Goal: Find specific page/section: Find specific page/section

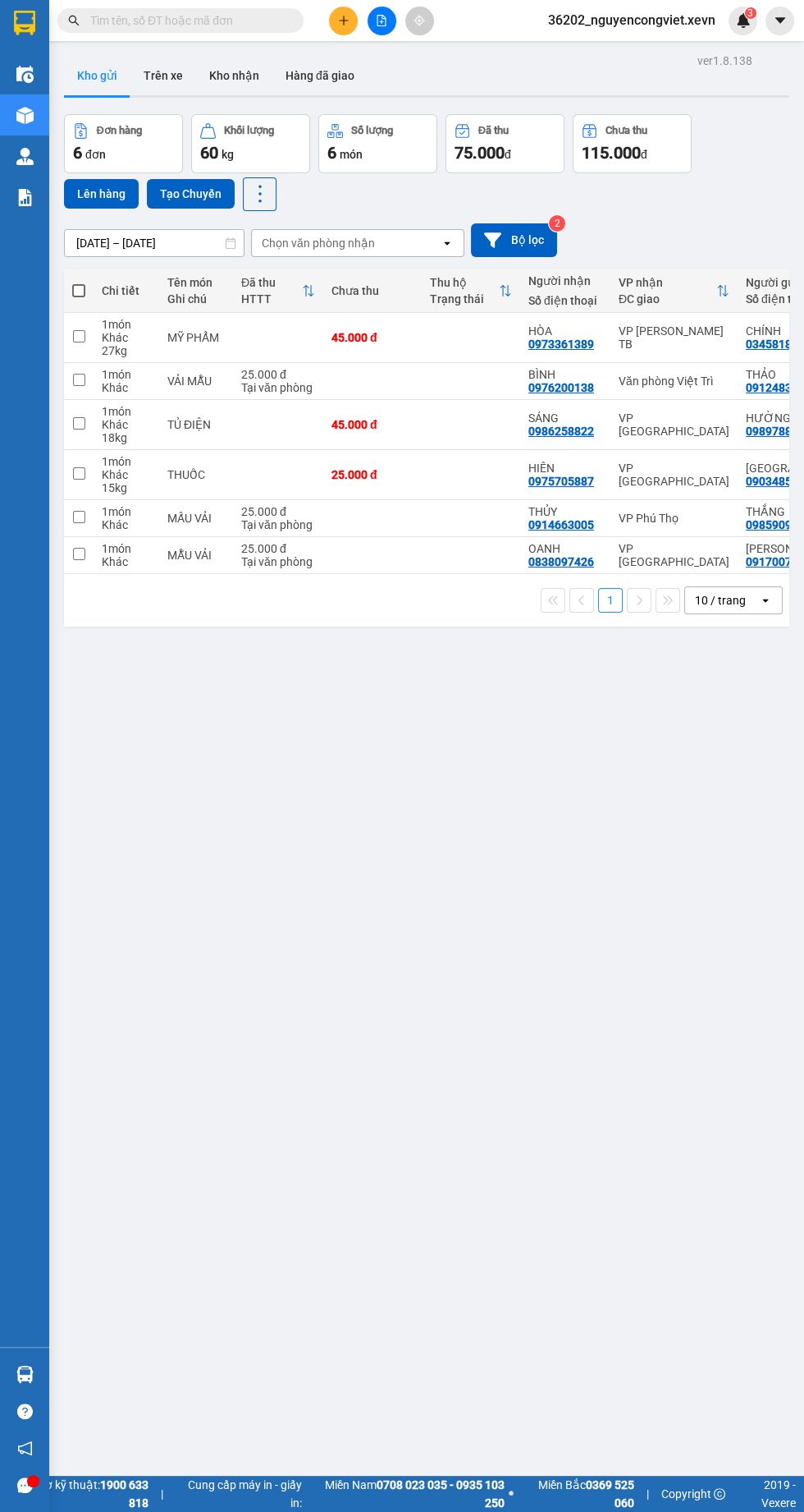
click at [24, 197] on img at bounding box center [25, 197] width 17 height 17
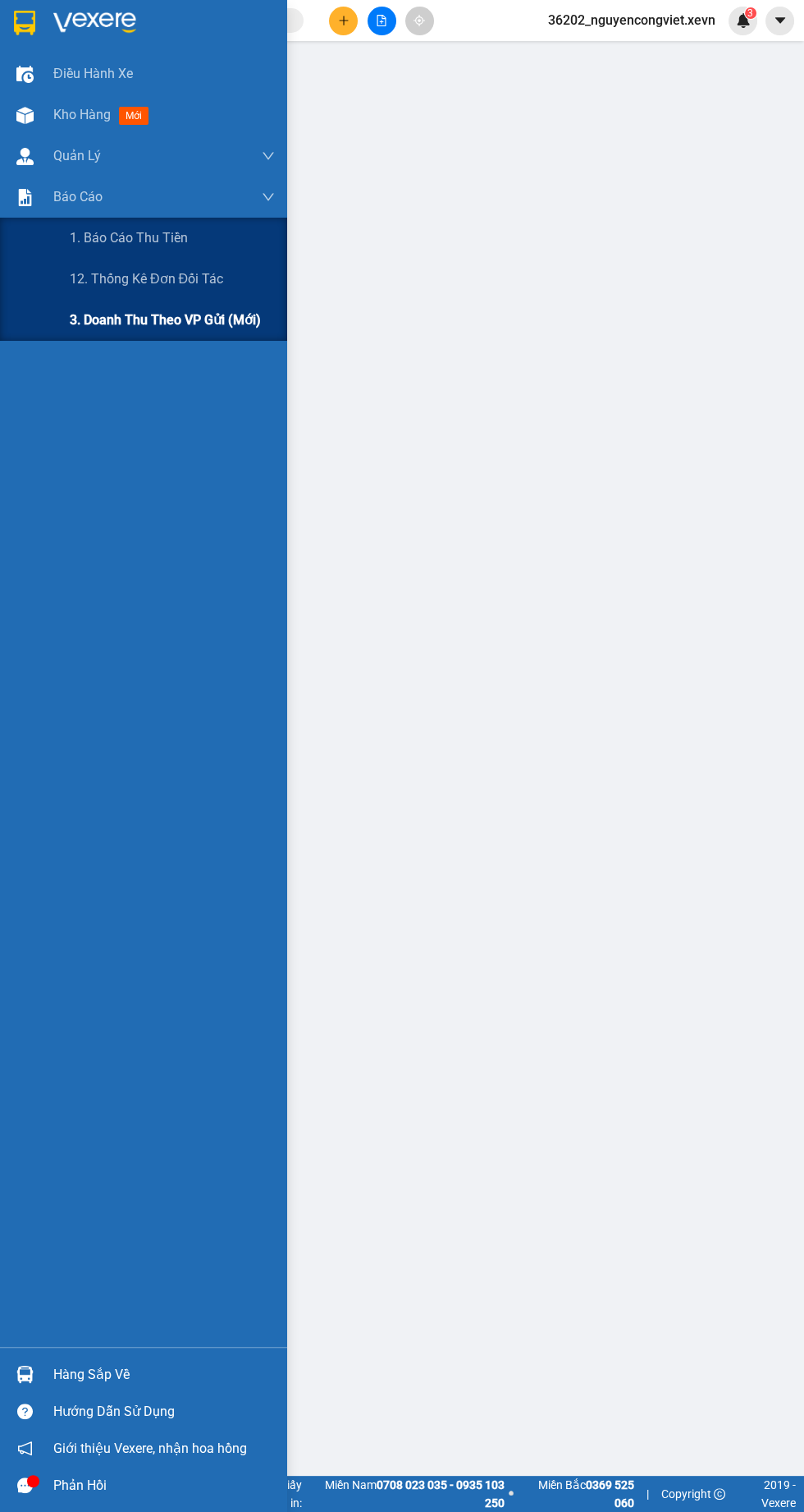
click at [84, 333] on div "3. Doanh Thu theo VP Gửi (mới)" at bounding box center [172, 320] width 205 height 41
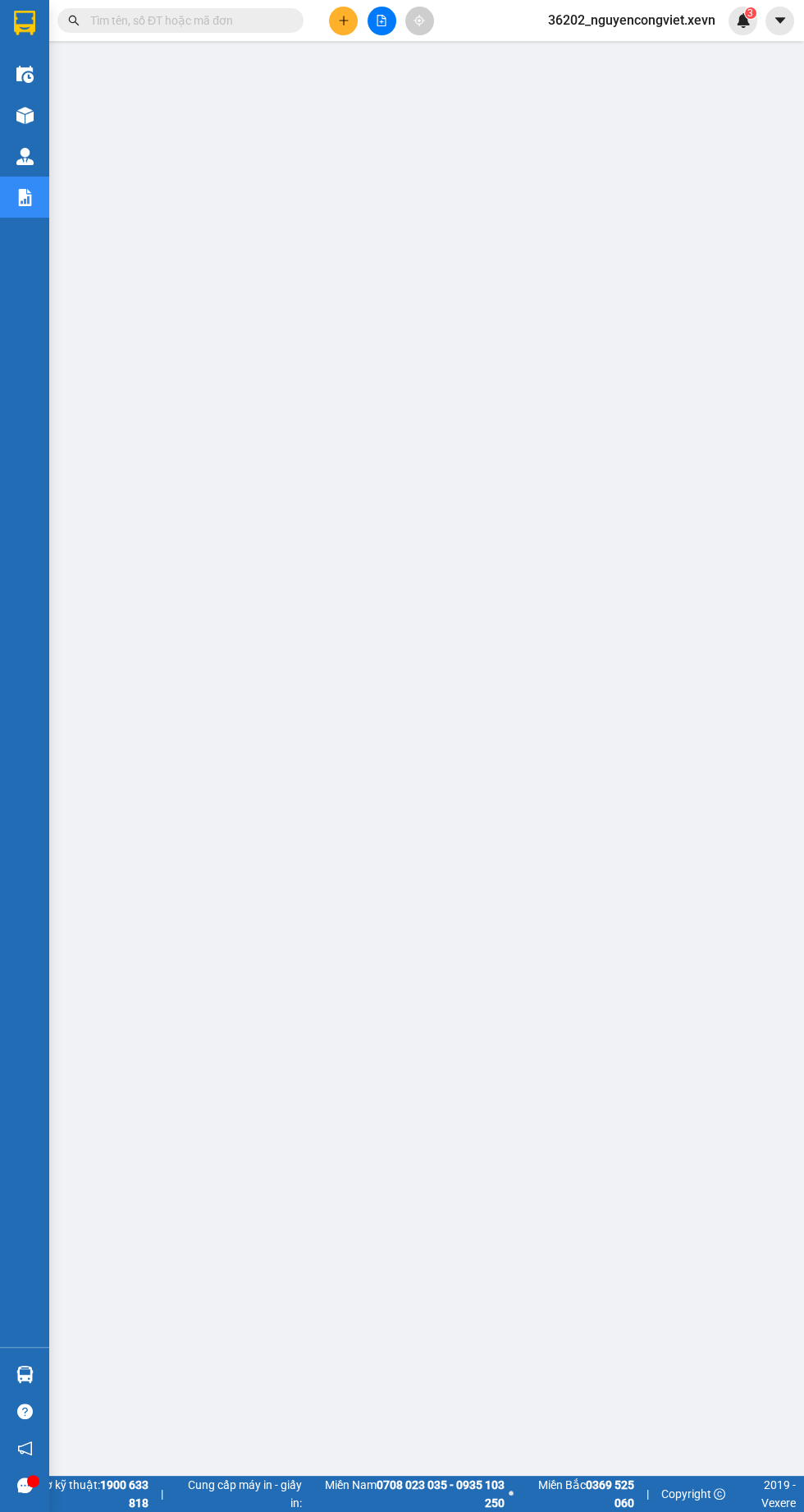
click at [23, 114] on img at bounding box center [25, 115] width 17 height 17
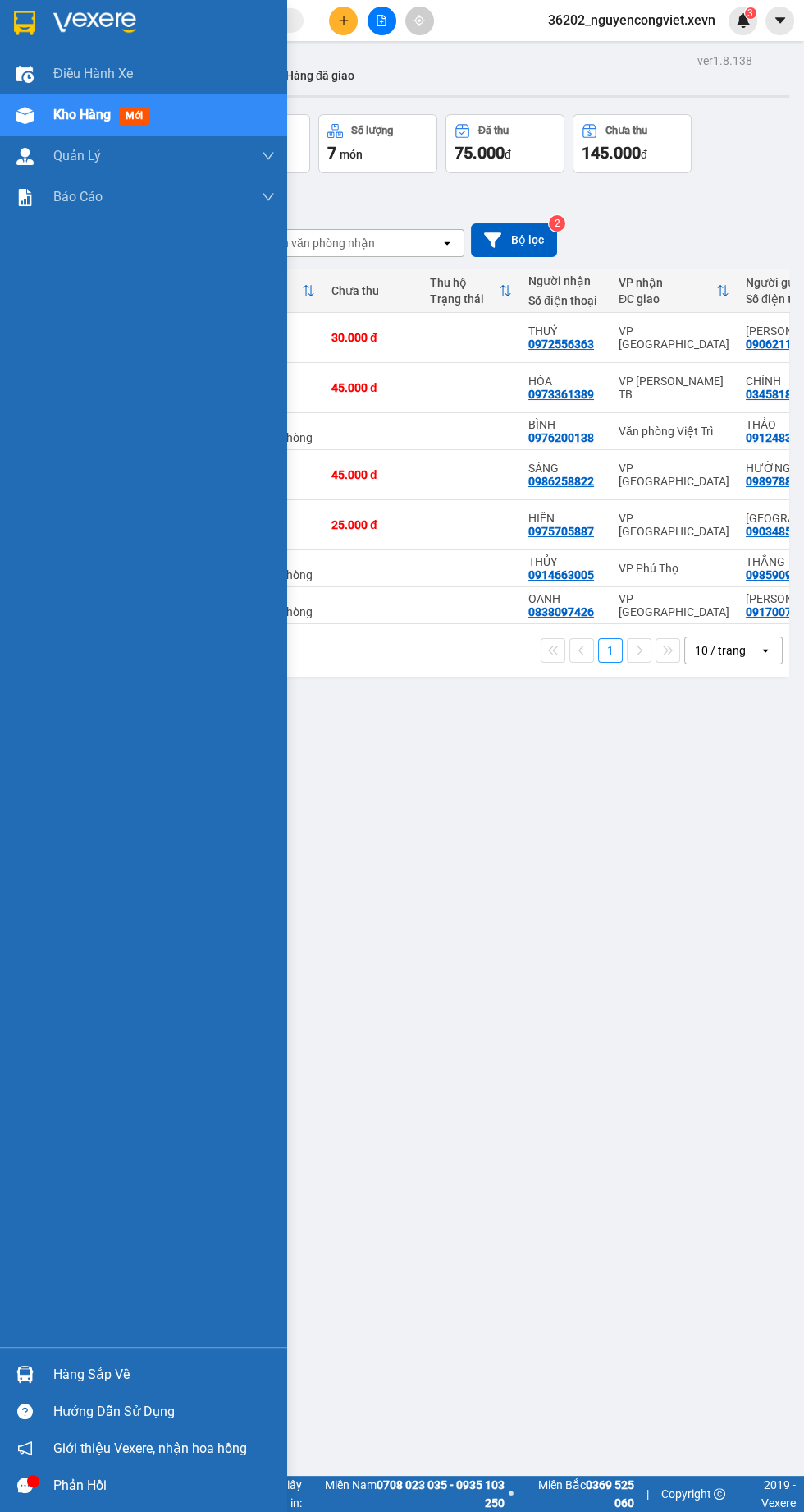
click at [409, 881] on div "ver 1.8.138 Kho gửi Trên xe Kho nhận Hàng đã giao Đơn hàng 7 đơn Khối lượng 61 …" at bounding box center [426, 805] width 739 height 1512
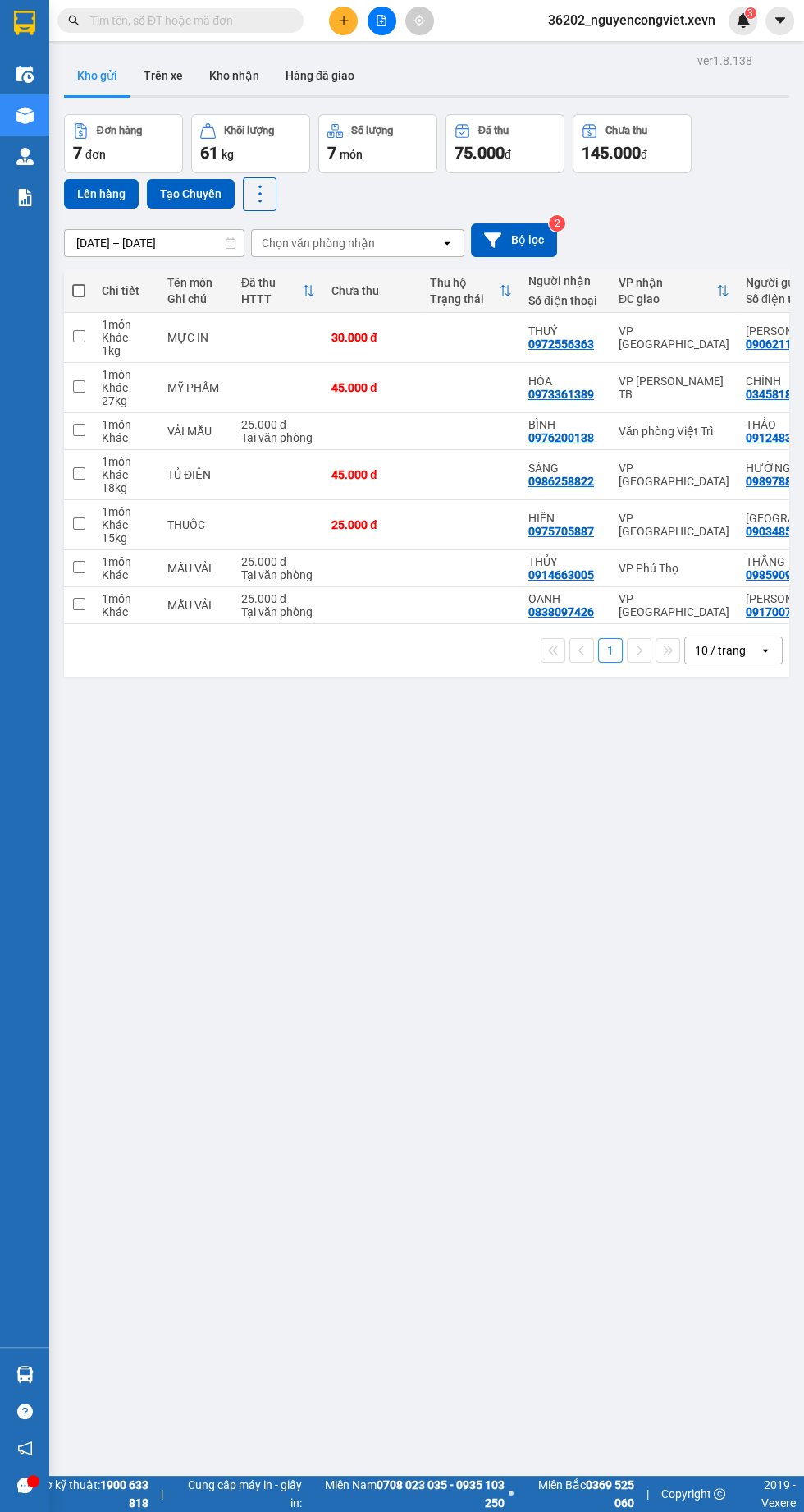
click at [280, 823] on div "ver 1.8.138 Kho gửi Trên xe Kho nhận Hàng đã giao Đơn hàng 7 đơn Khối lượng 61 …" at bounding box center [426, 805] width 739 height 1512
click at [19, 1388] on div at bounding box center [25, 1374] width 29 height 29
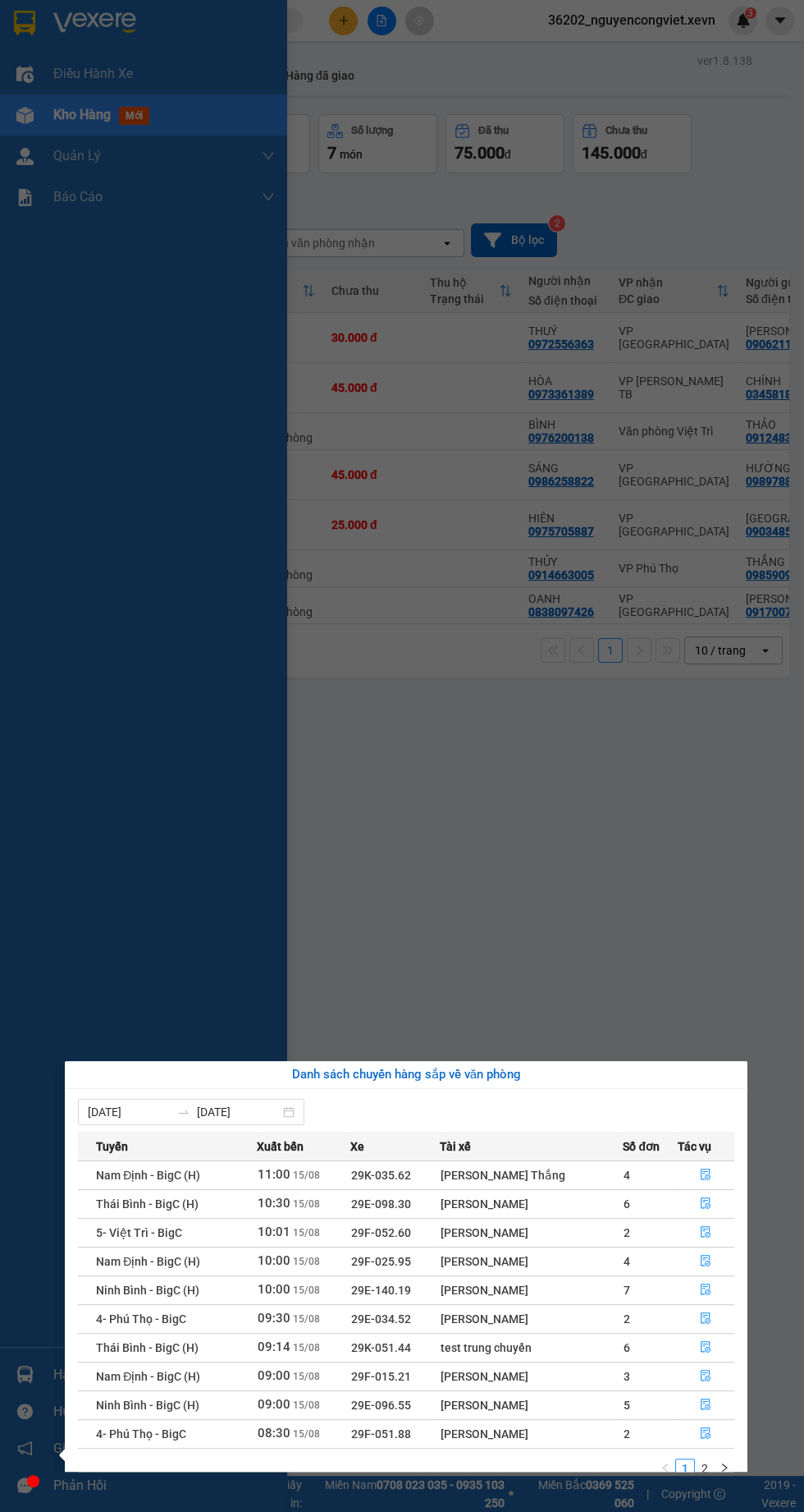
scroll to position [25, 0]
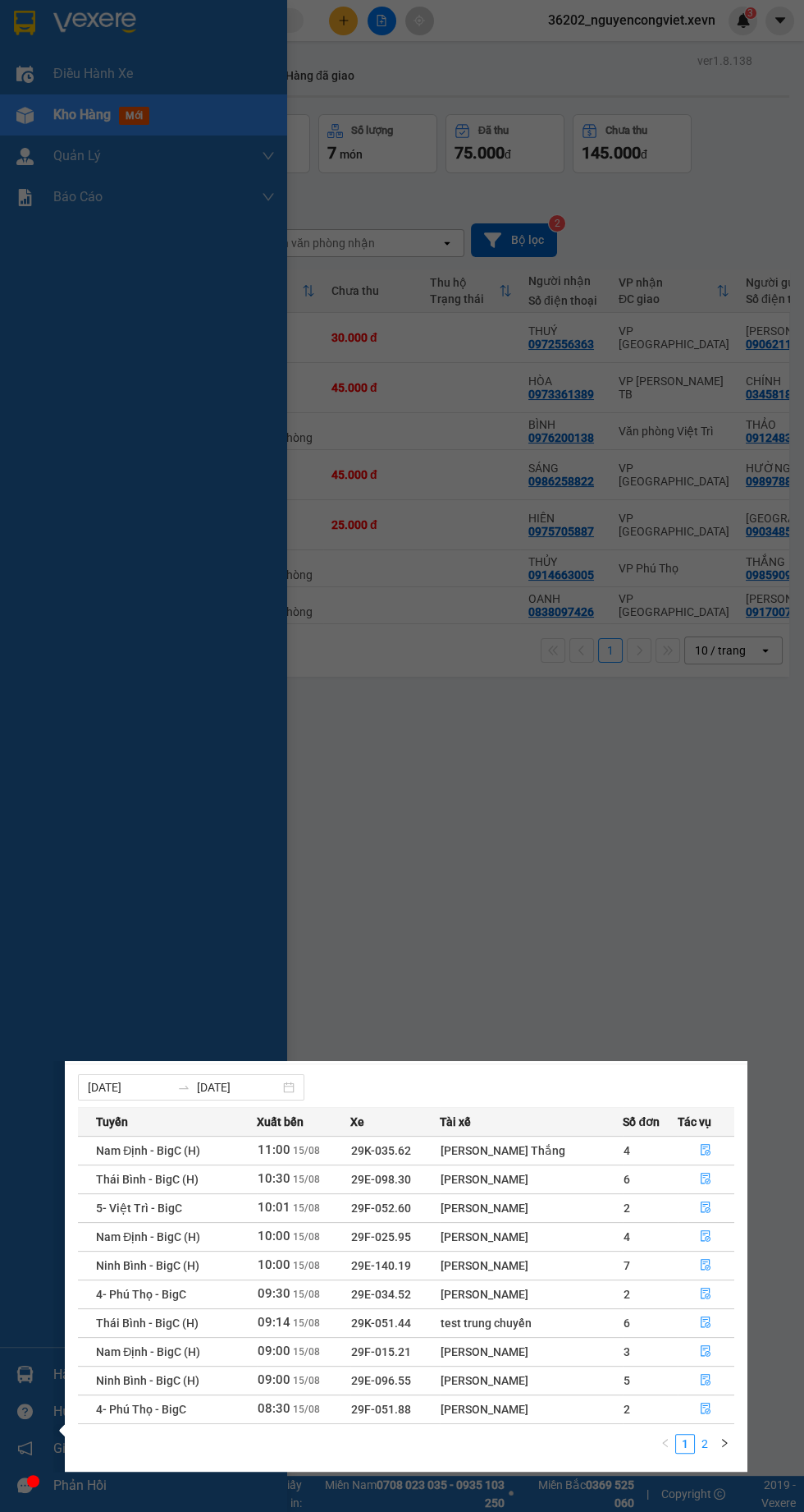
click at [707, 1442] on link "2" at bounding box center [705, 1443] width 18 height 18
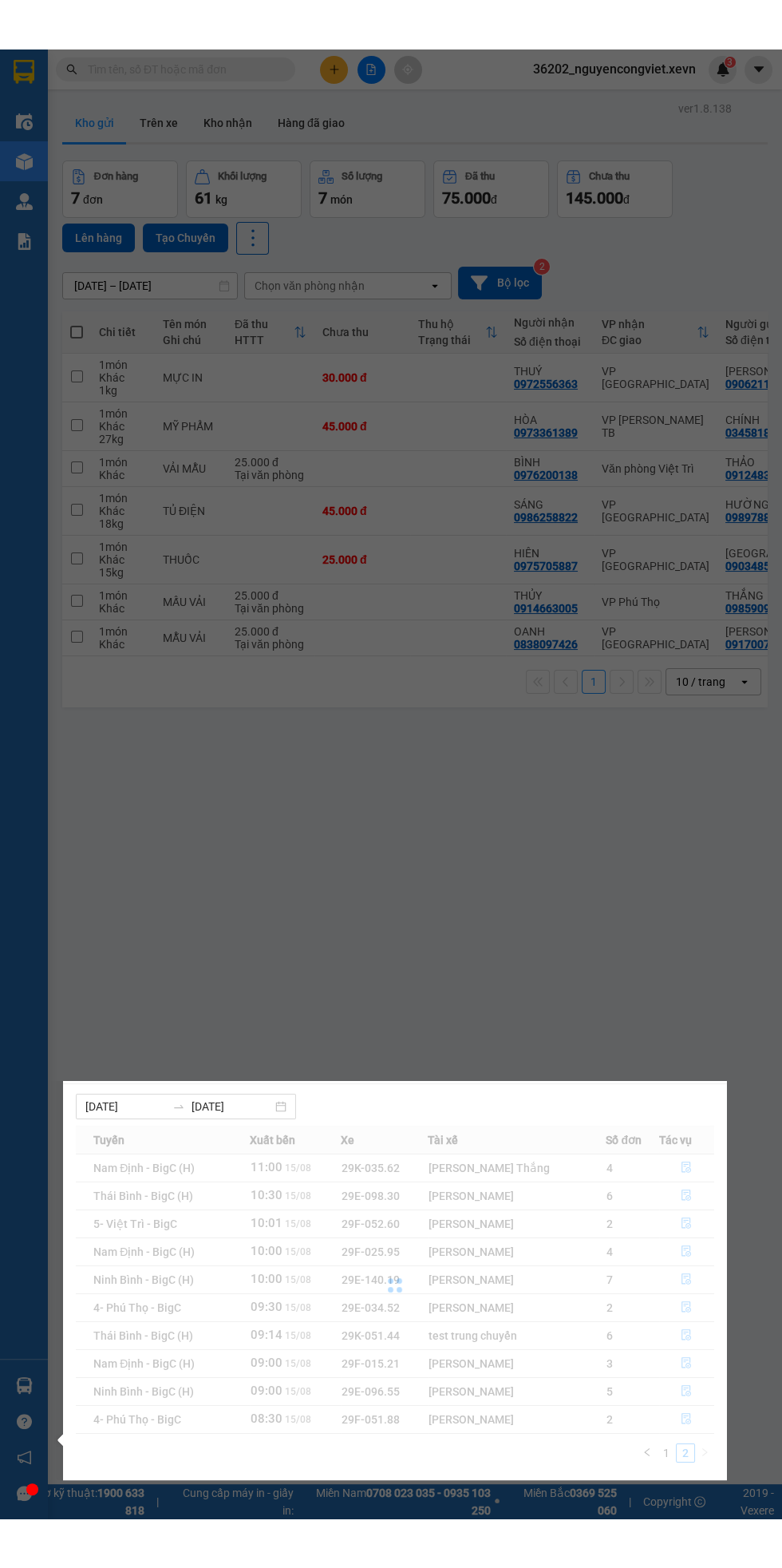
scroll to position [0, 0]
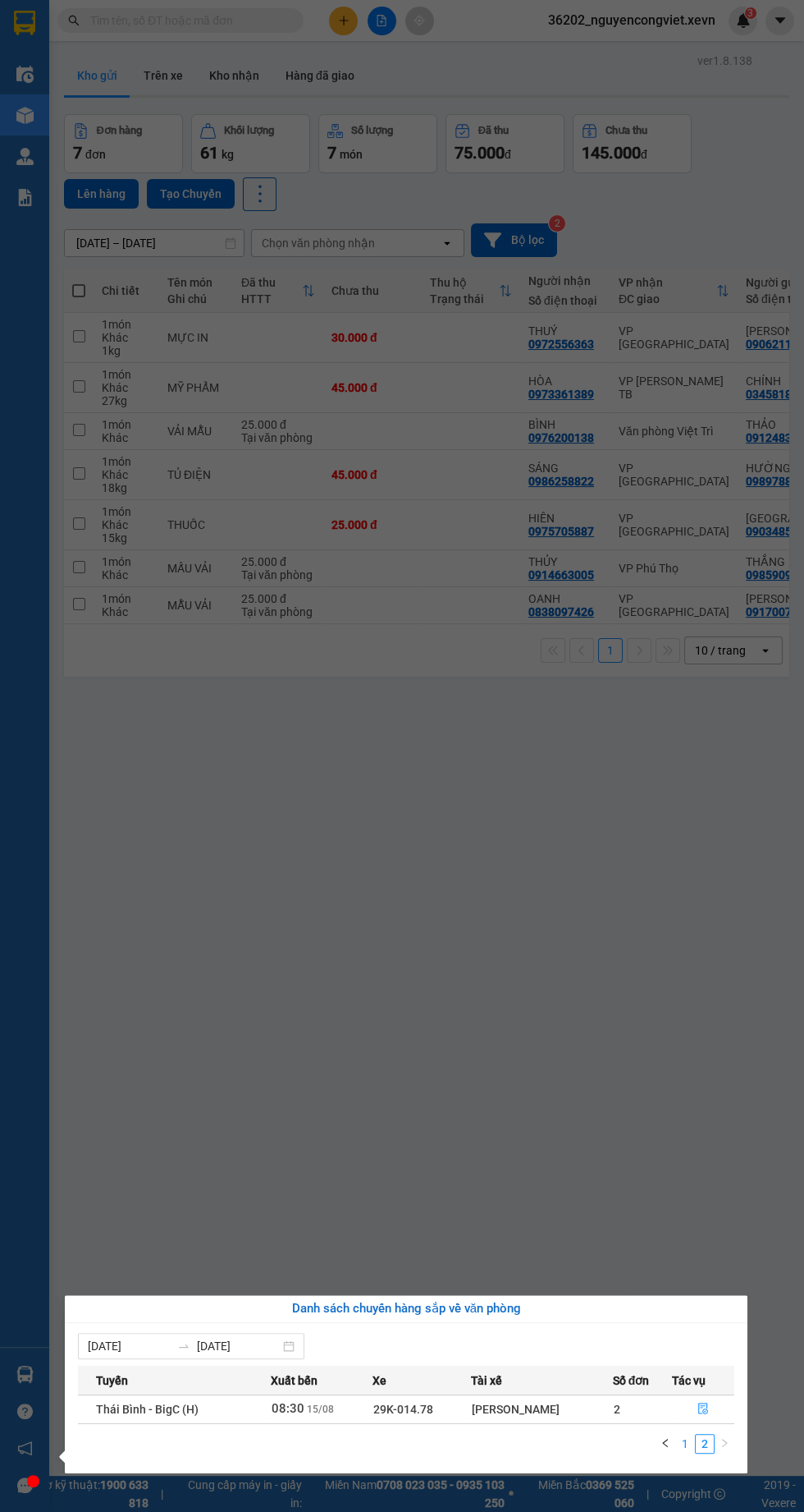
click at [683, 1443] on link "1" at bounding box center [685, 1443] width 18 height 18
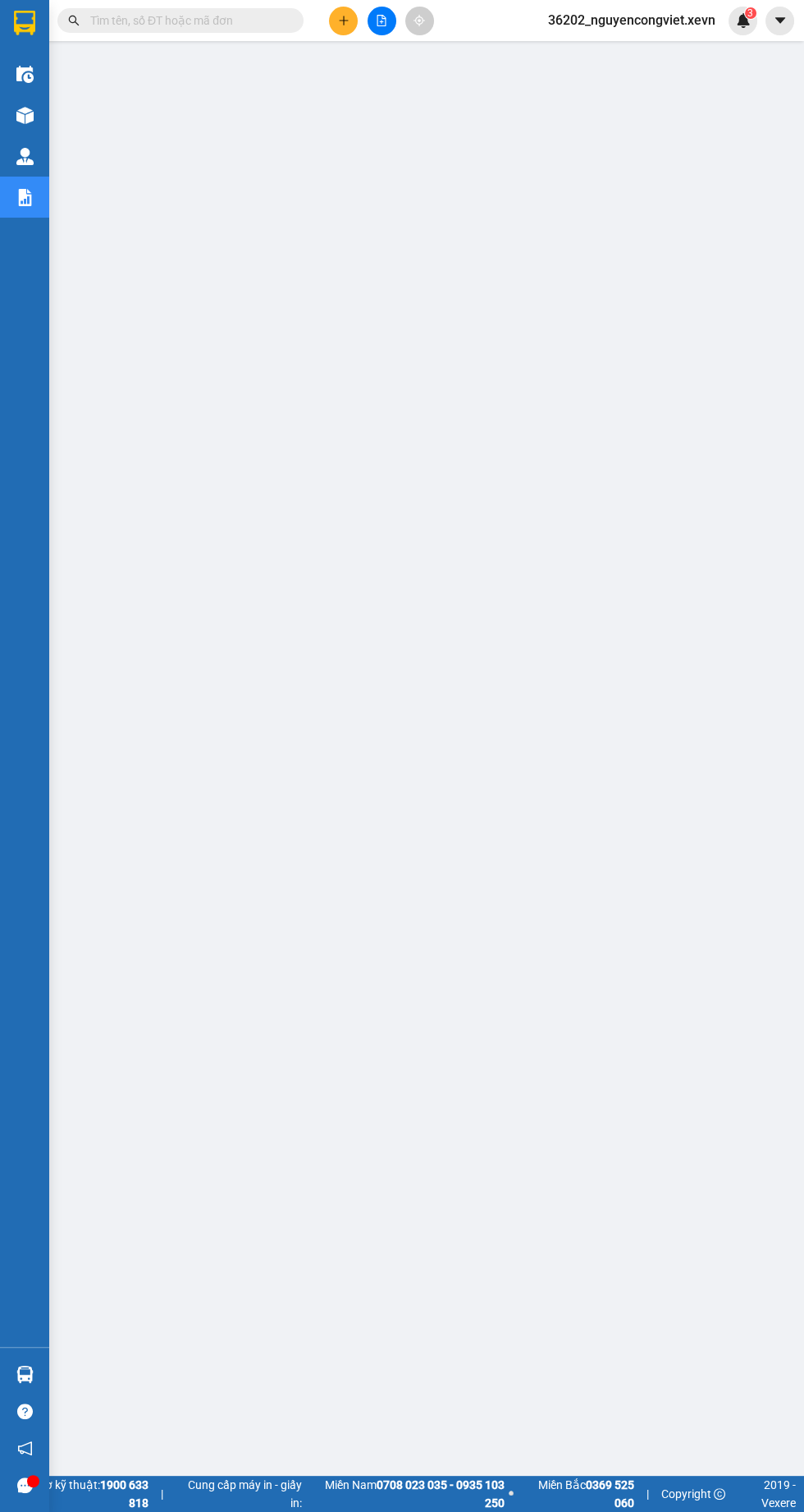
click at [27, 114] on img at bounding box center [25, 115] width 17 height 17
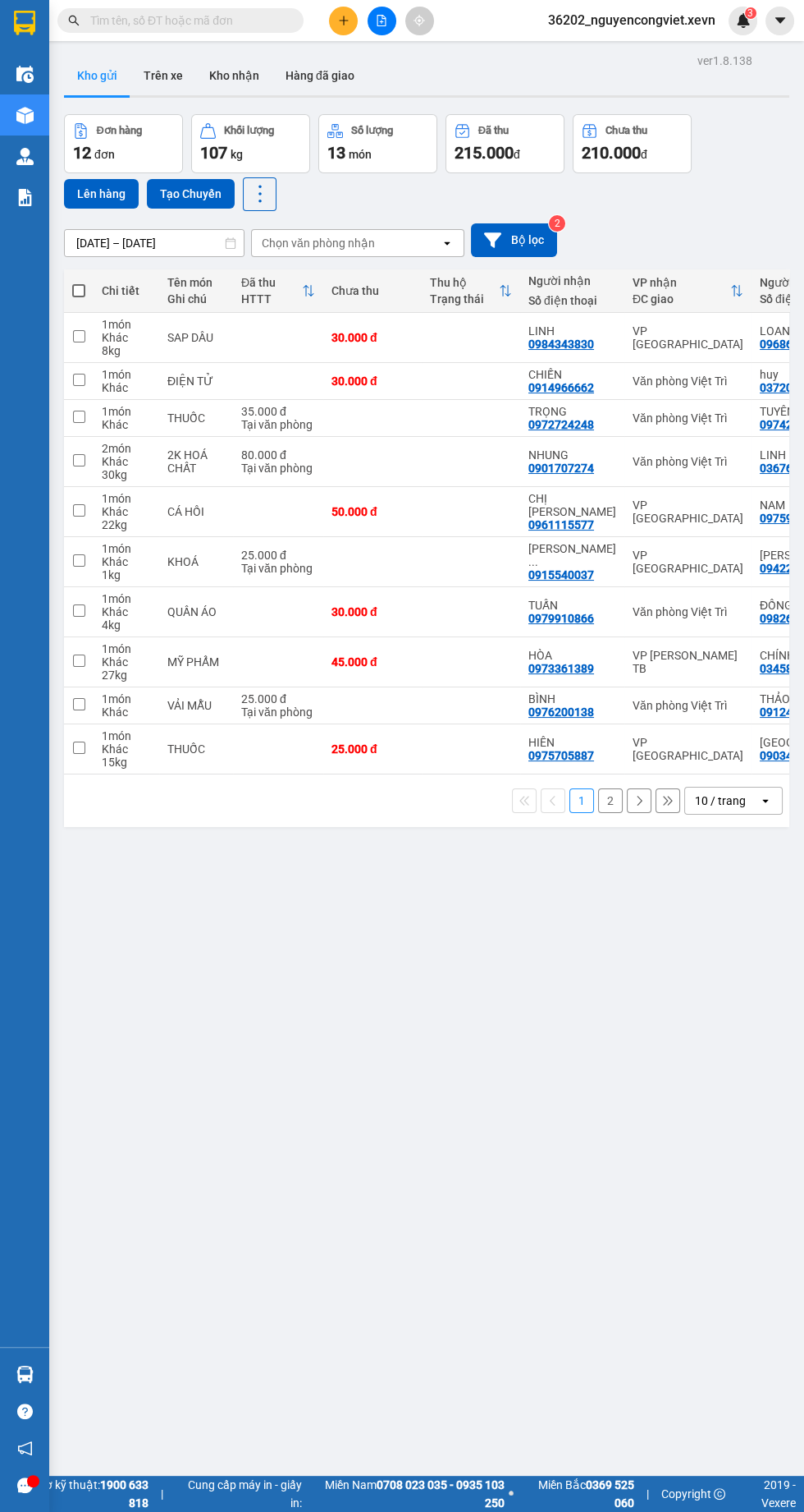
click at [605, 907] on div "ver 1.8.138 Kho gửi Trên xe Kho nhận Hàng đã giao Đơn hàng 12 đơn Khối lượng 10…" at bounding box center [426, 805] width 739 height 1512
